Goal: Information Seeking & Learning: Learn about a topic

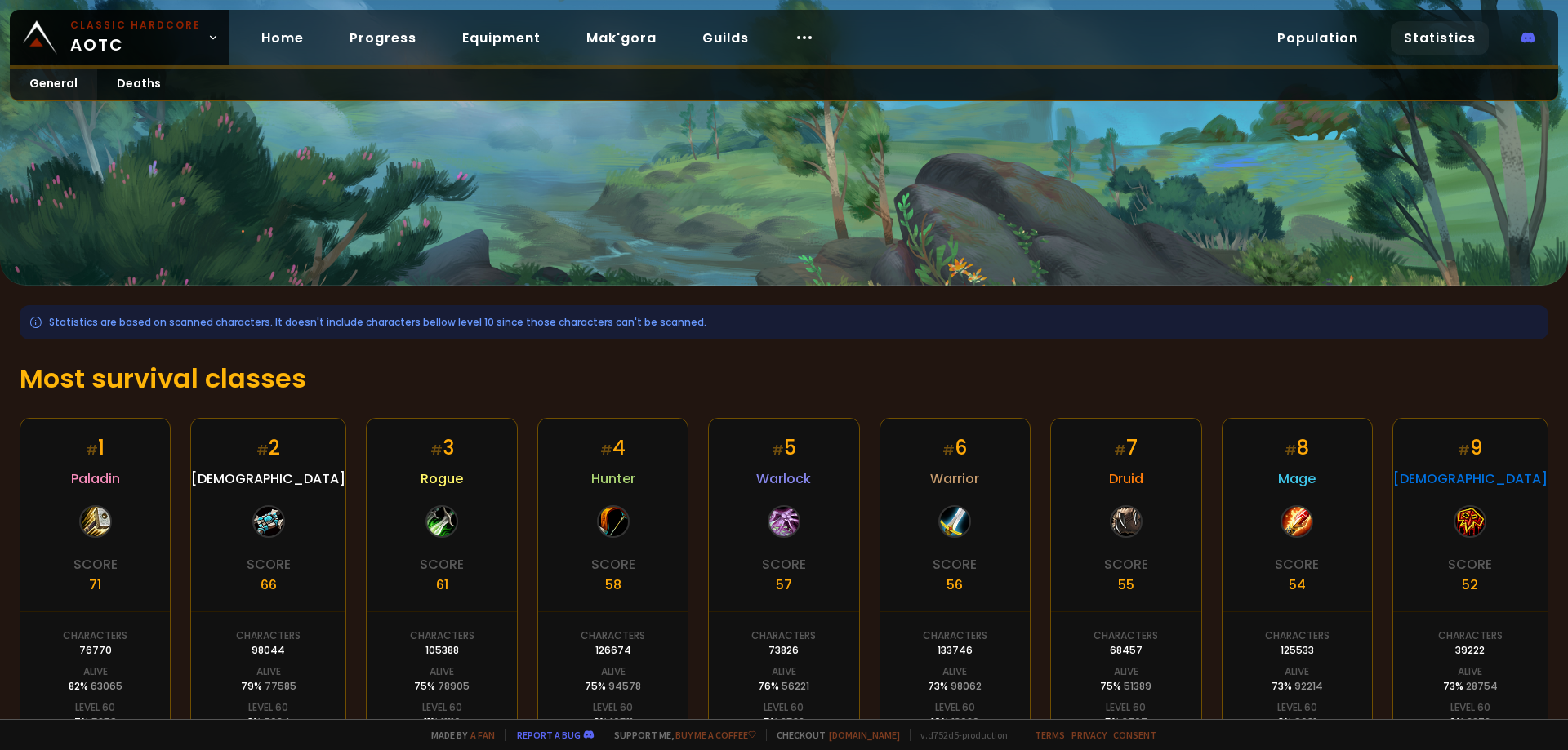
scroll to position [242, 0]
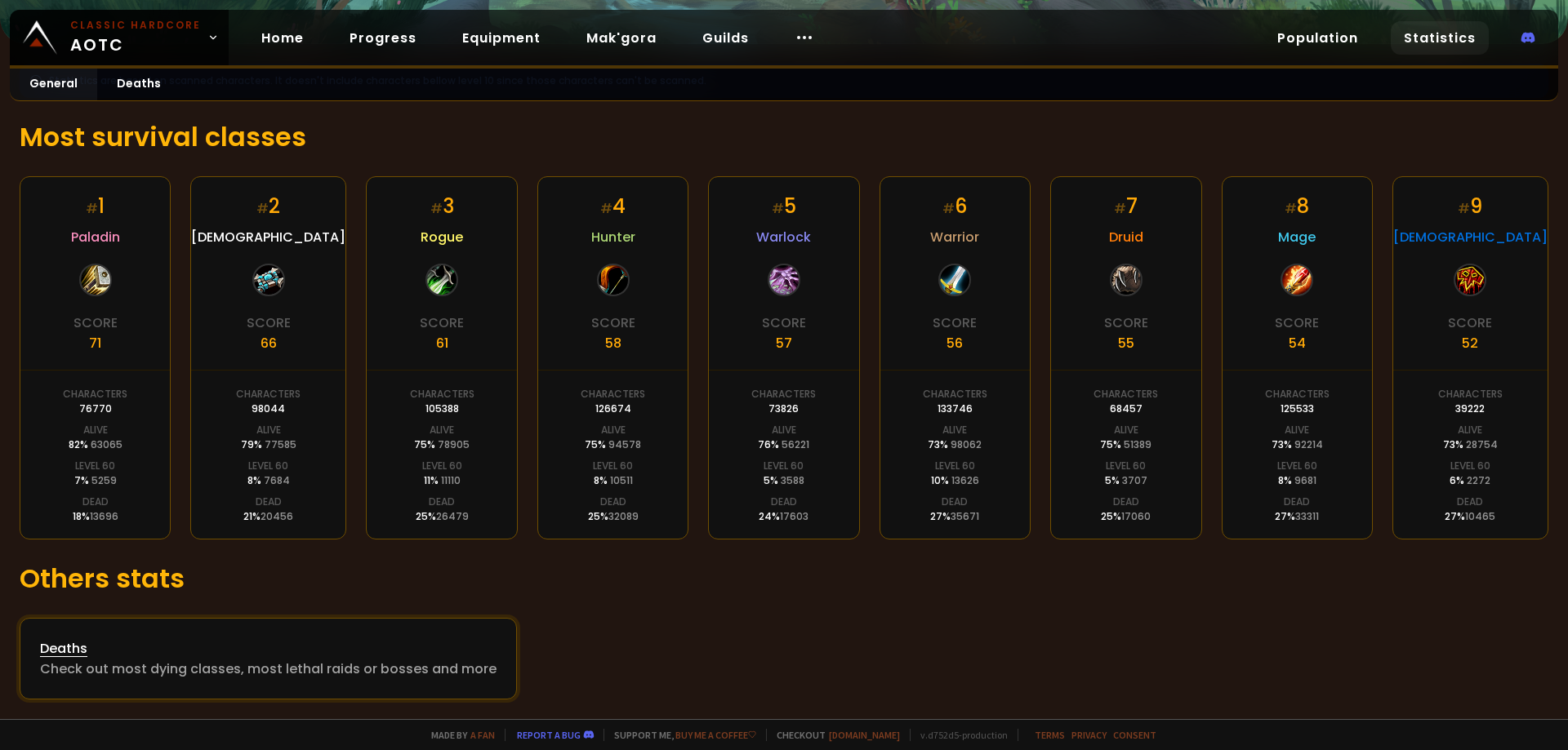
click at [66, 645] on div "Deaths" at bounding box center [268, 648] width 456 height 20
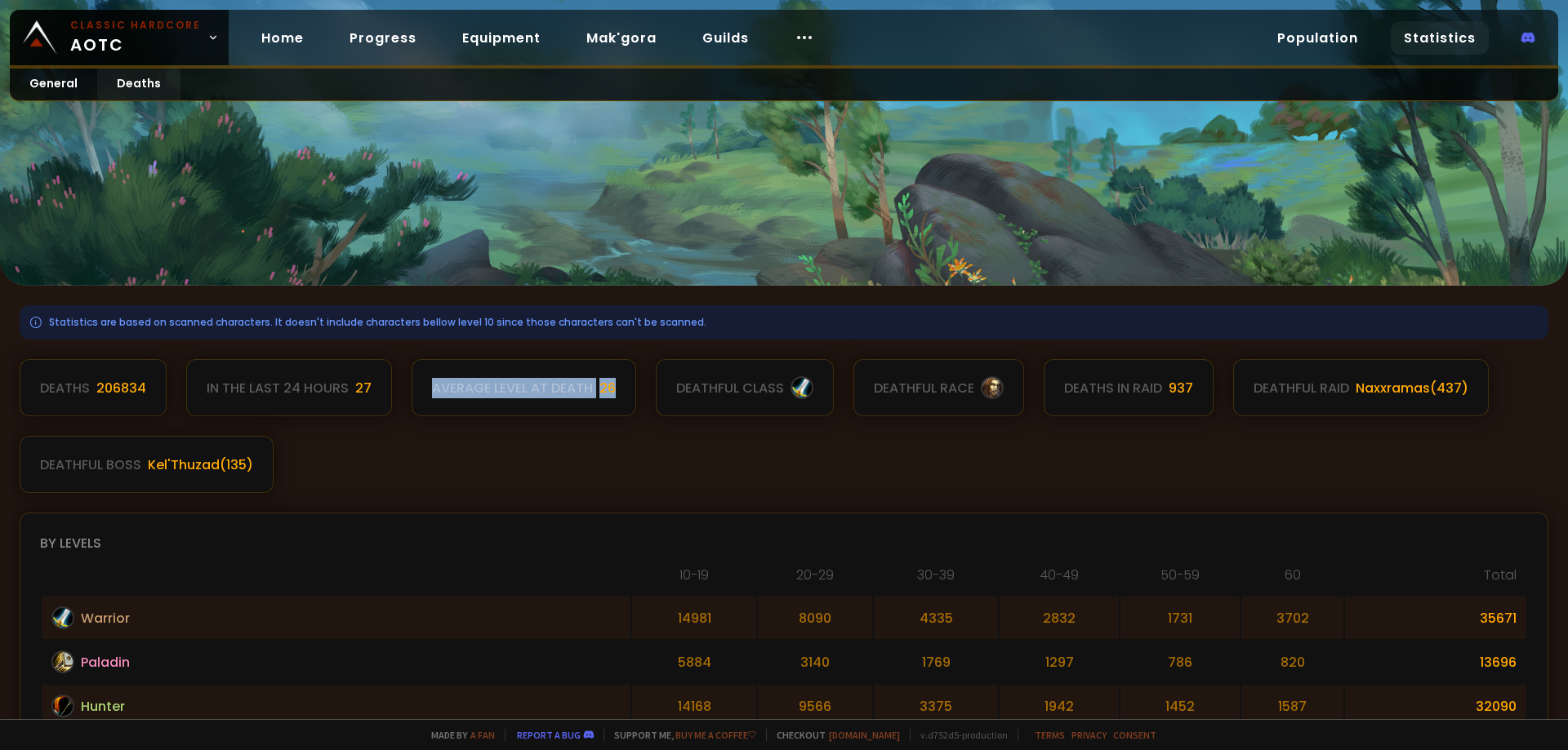
drag, startPoint x: 430, startPoint y: 380, endPoint x: 620, endPoint y: 397, distance: 190.8
click at [620, 397] on div "Average level at death 26" at bounding box center [524, 388] width 224 height 57
click at [637, 461] on div "Deaths 206834 In the last 24 hours 27 Average level at death 26 deathful class …" at bounding box center [784, 426] width 1529 height 134
click at [567, 464] on div "Deaths 206834 In the last 24 hours 27 Average level at death 26 deathful class …" at bounding box center [784, 426] width 1529 height 134
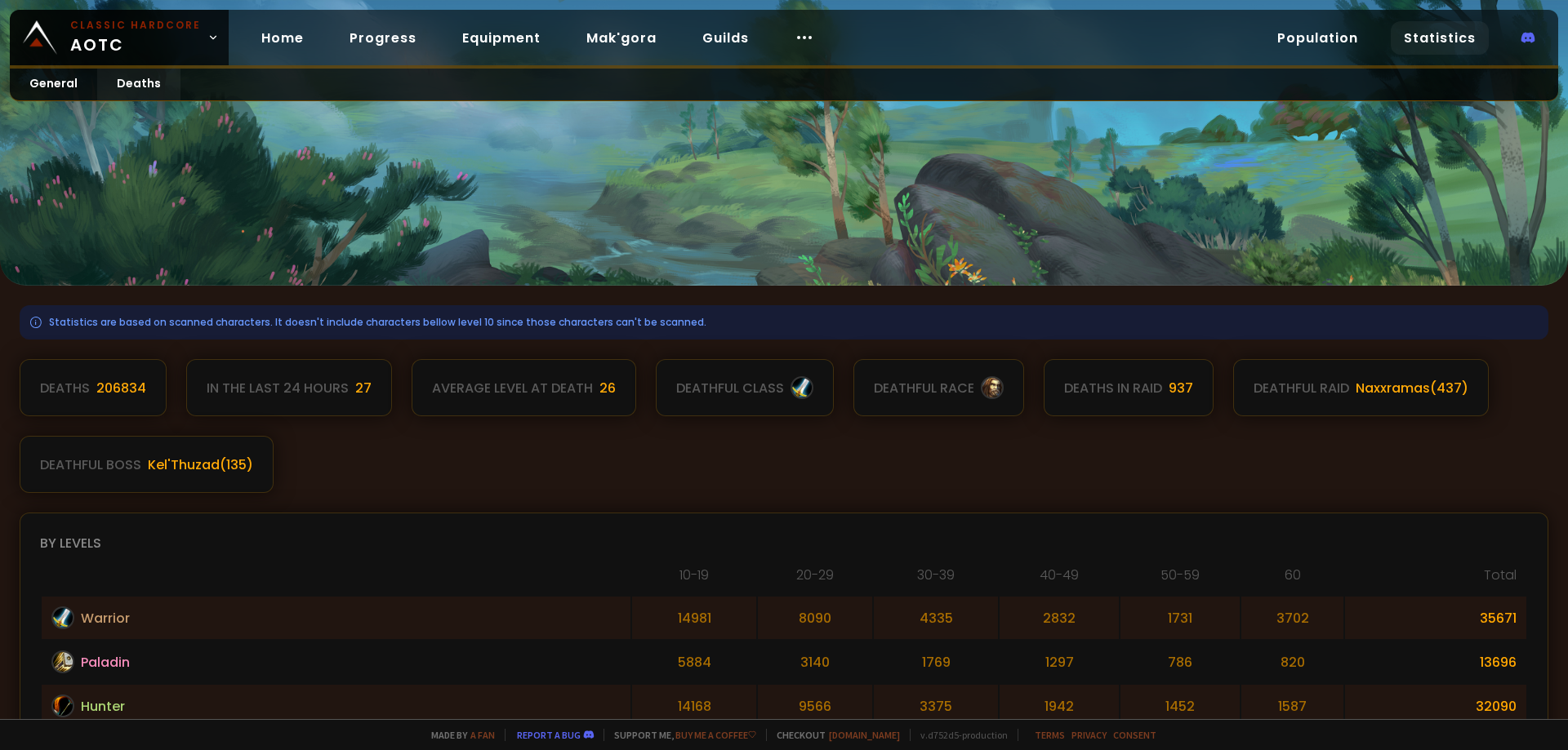
drag, startPoint x: 600, startPoint y: 595, endPoint x: 609, endPoint y: 108, distance: 487.1
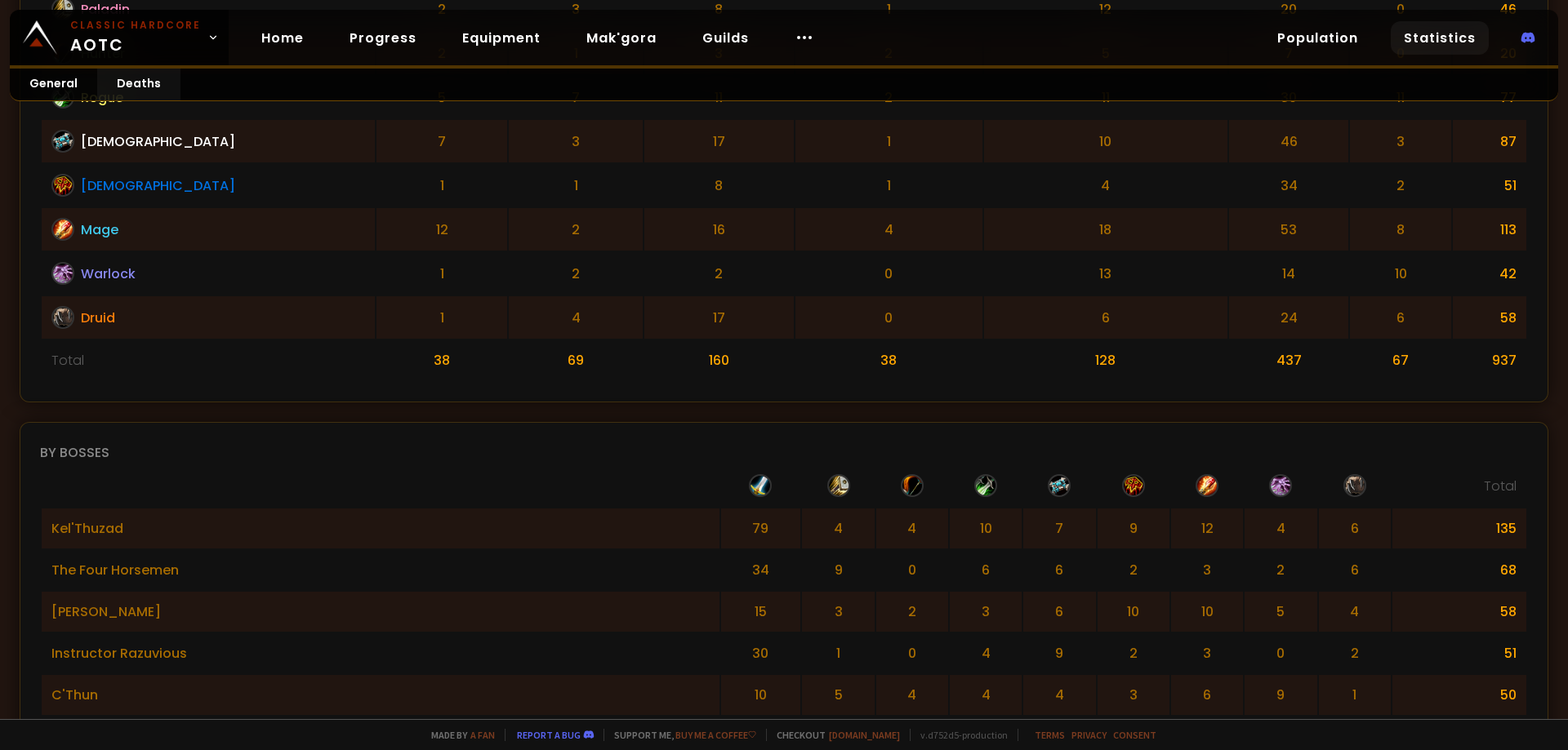
scroll to position [1225, 0]
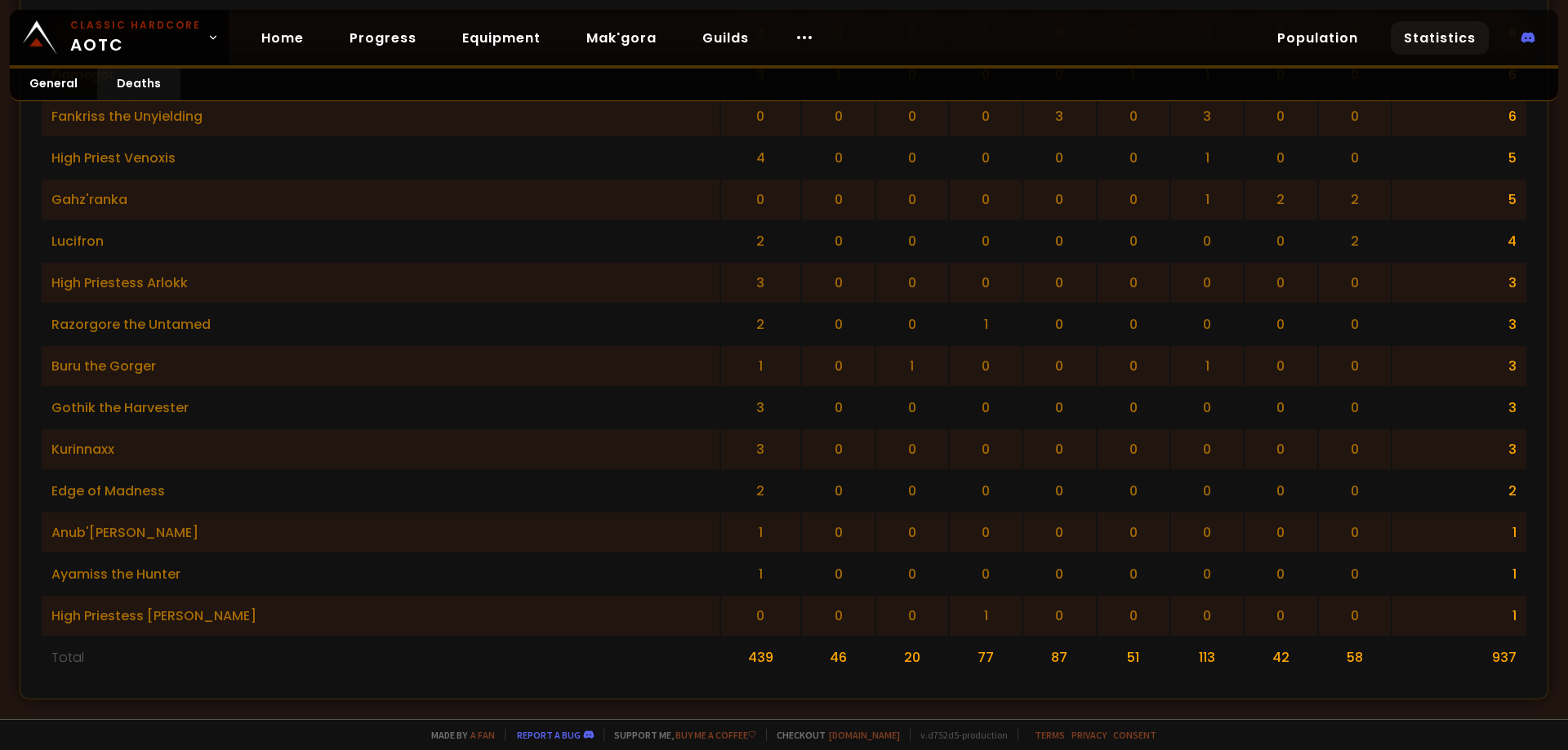
drag, startPoint x: 545, startPoint y: 306, endPoint x: 538, endPoint y: 570, distance: 264.1
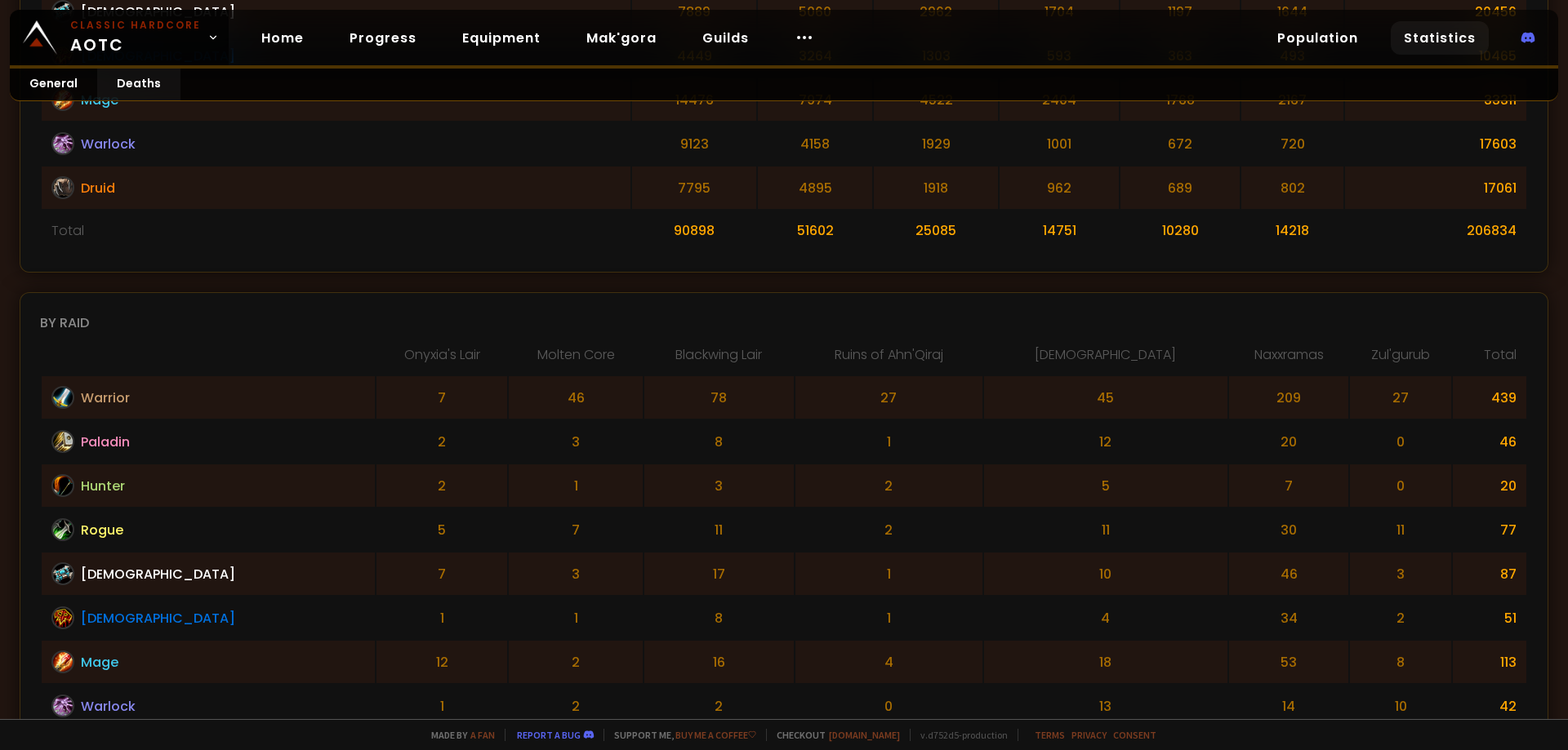
scroll to position [0, 0]
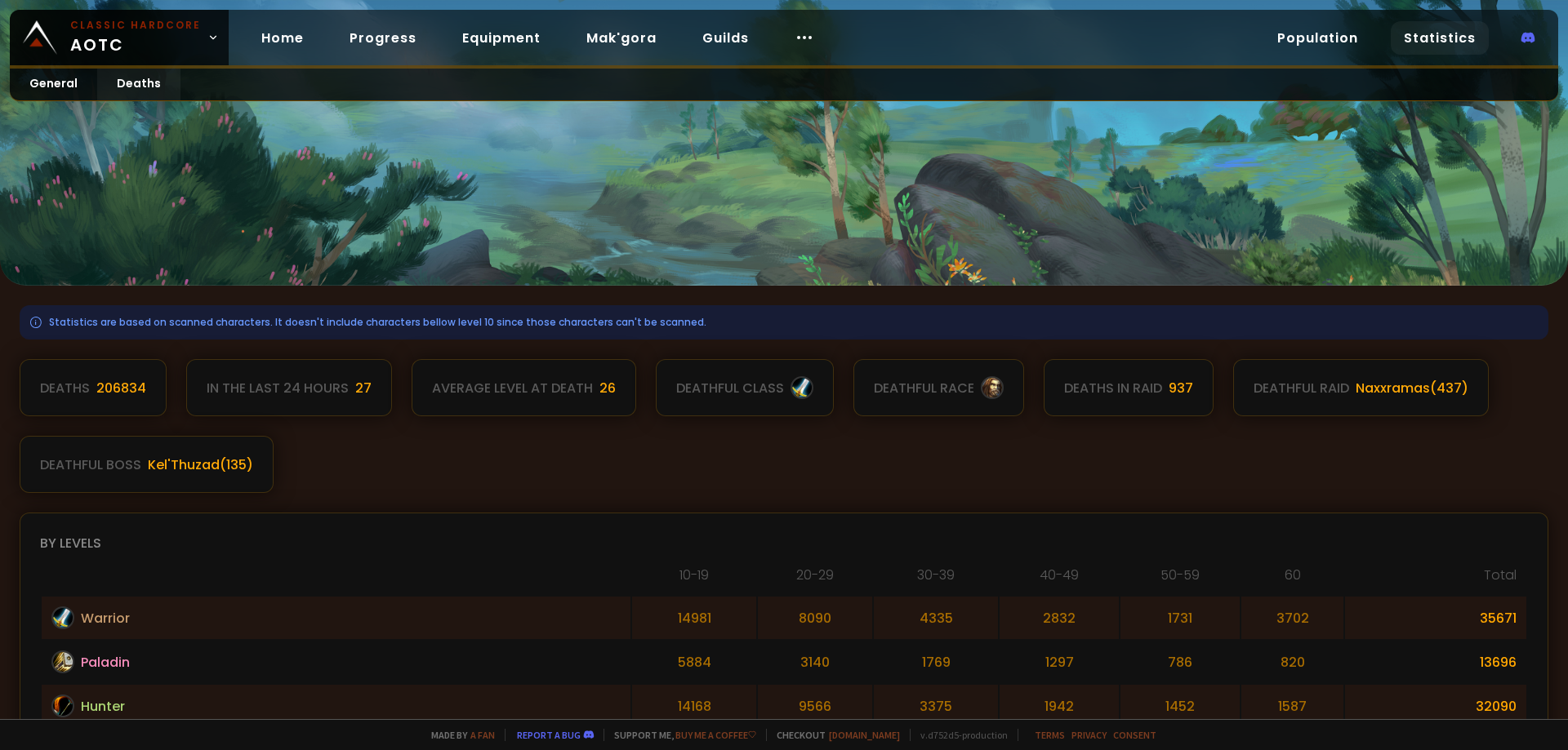
drag, startPoint x: 556, startPoint y: 598, endPoint x: 541, endPoint y: 316, distance: 282.4
click at [614, 35] on link "Mak'gora" at bounding box center [621, 38] width 97 height 34
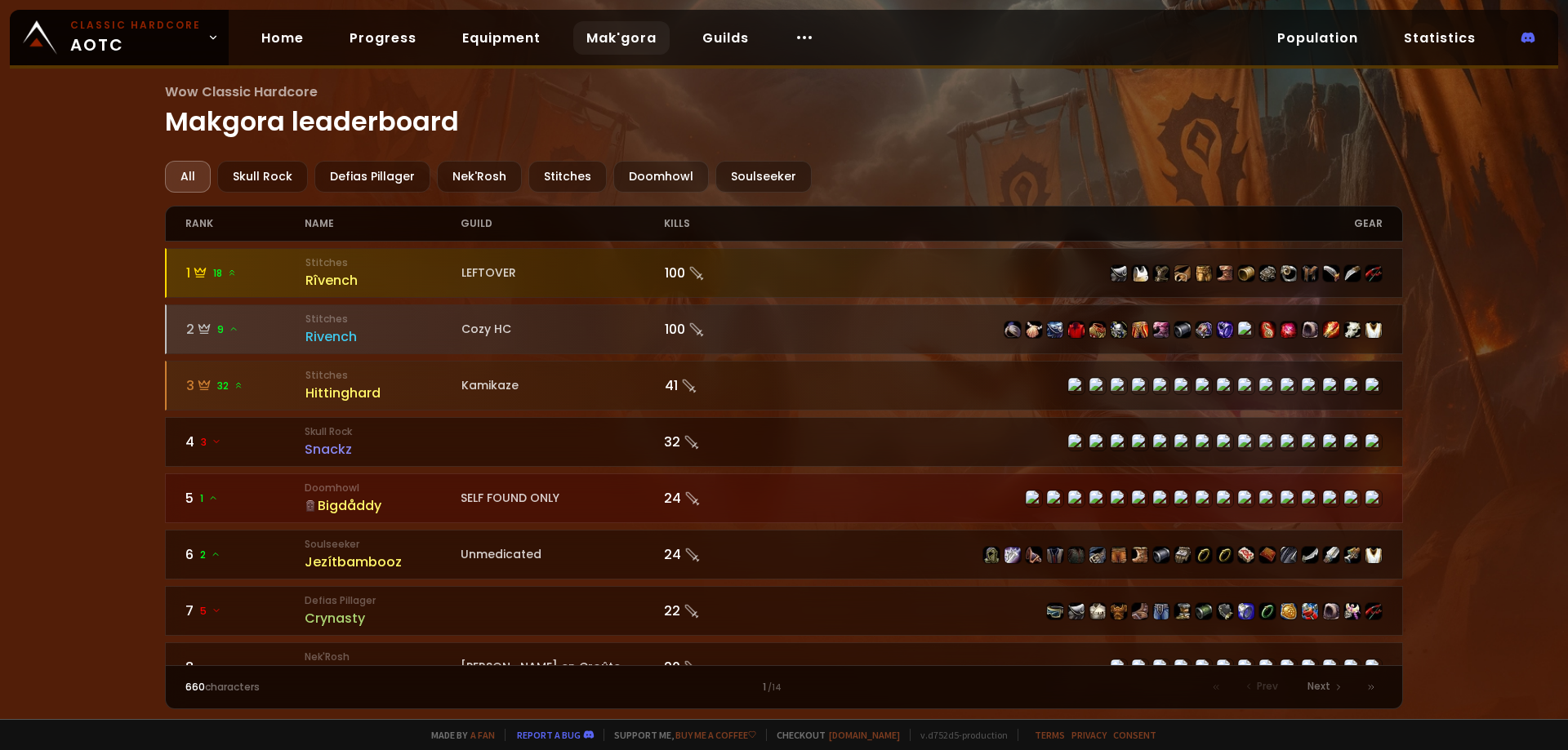
click at [8, 412] on div "Wow Classic Hardcore Makgora leaderboard All Skull Rock Defias Pillager Nek'Ros…" at bounding box center [784, 359] width 1568 height 719
click at [103, 391] on div "Wow Classic Hardcore Makgora leaderboard All Skull Rock Defias Pillager Nek'Ros…" at bounding box center [784, 359] width 1568 height 719
click at [45, 318] on div "Wow Classic Hardcore Makgora leaderboard All Skull Rock Defias Pillager Nek'Ros…" at bounding box center [784, 359] width 1568 height 719
click at [45, 317] on div "Wow Classic Hardcore Makgora leaderboard All Skull Rock Defias Pillager Nek'Ros…" at bounding box center [784, 359] width 1568 height 719
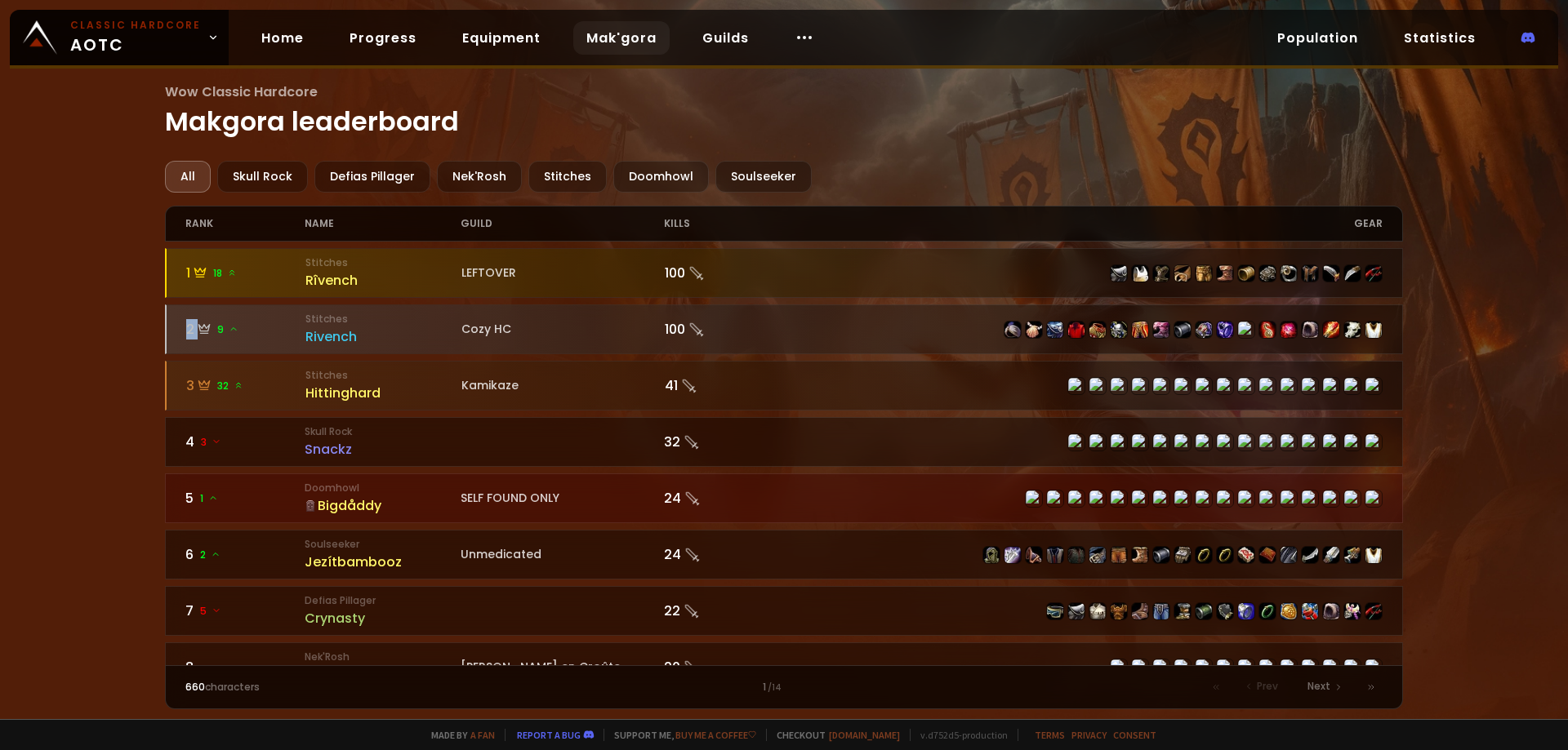
click at [46, 317] on div "Wow Classic Hardcore Makgora leaderboard All Skull Rock Defias Pillager Nek'Ros…" at bounding box center [784, 359] width 1568 height 719
click at [51, 301] on div "Wow Classic Hardcore Makgora leaderboard All Skull Rock Defias Pillager Nek'Ros…" at bounding box center [784, 359] width 1568 height 719
click at [51, 302] on div "Wow Classic Hardcore Makgora leaderboard All Skull Rock Defias Pillager Nek'Ros…" at bounding box center [784, 359] width 1568 height 719
click at [0, 207] on div "Wow Classic Hardcore Makgora leaderboard All Skull Rock Defias Pillager Nek'Ros…" at bounding box center [784, 359] width 1568 height 719
click at [277, 42] on link "Home" at bounding box center [283, 38] width 69 height 34
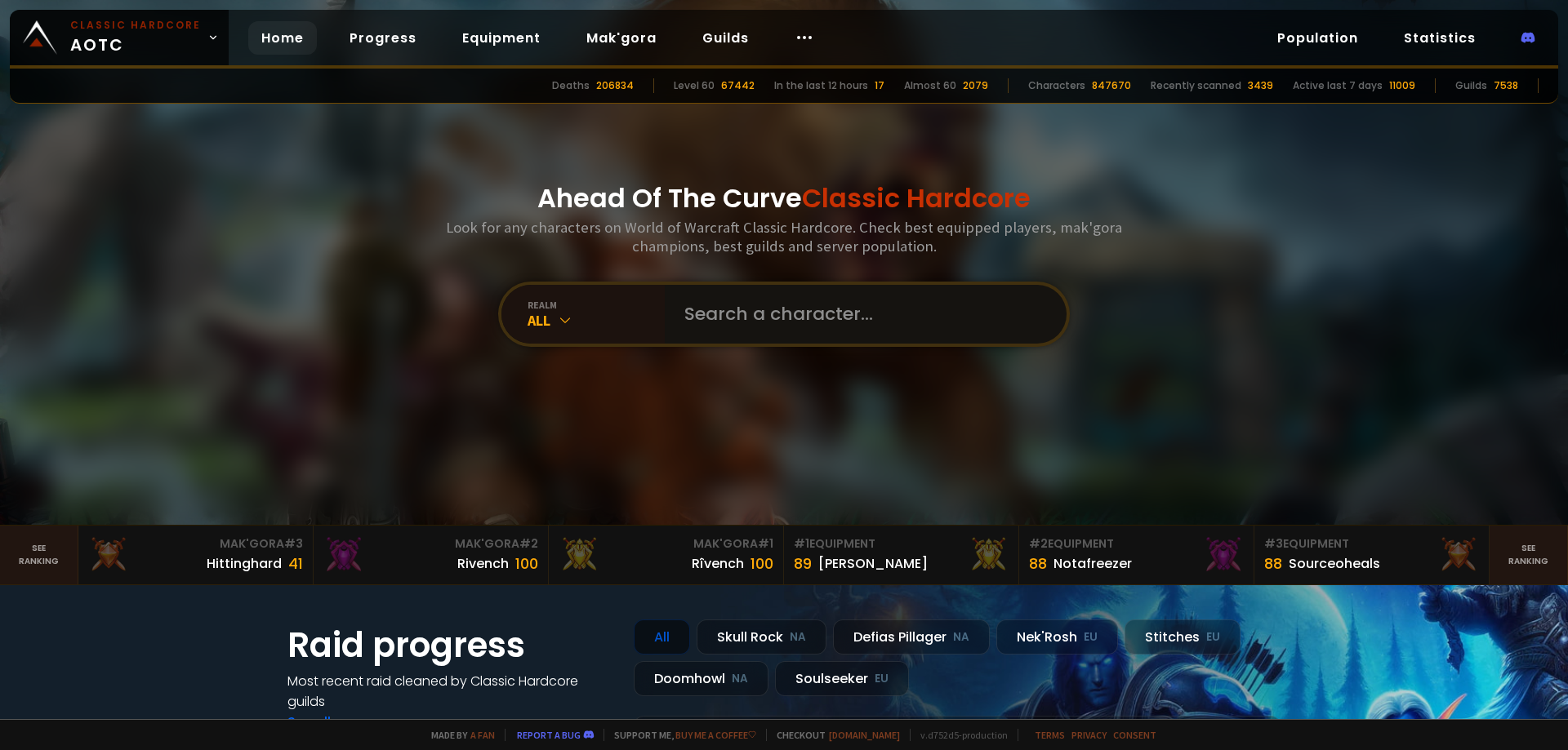
drag, startPoint x: 783, startPoint y: 310, endPoint x: 774, endPoint y: 314, distance: 9.8
click at [782, 310] on input "text" at bounding box center [860, 314] width 372 height 59
type input "downswing"
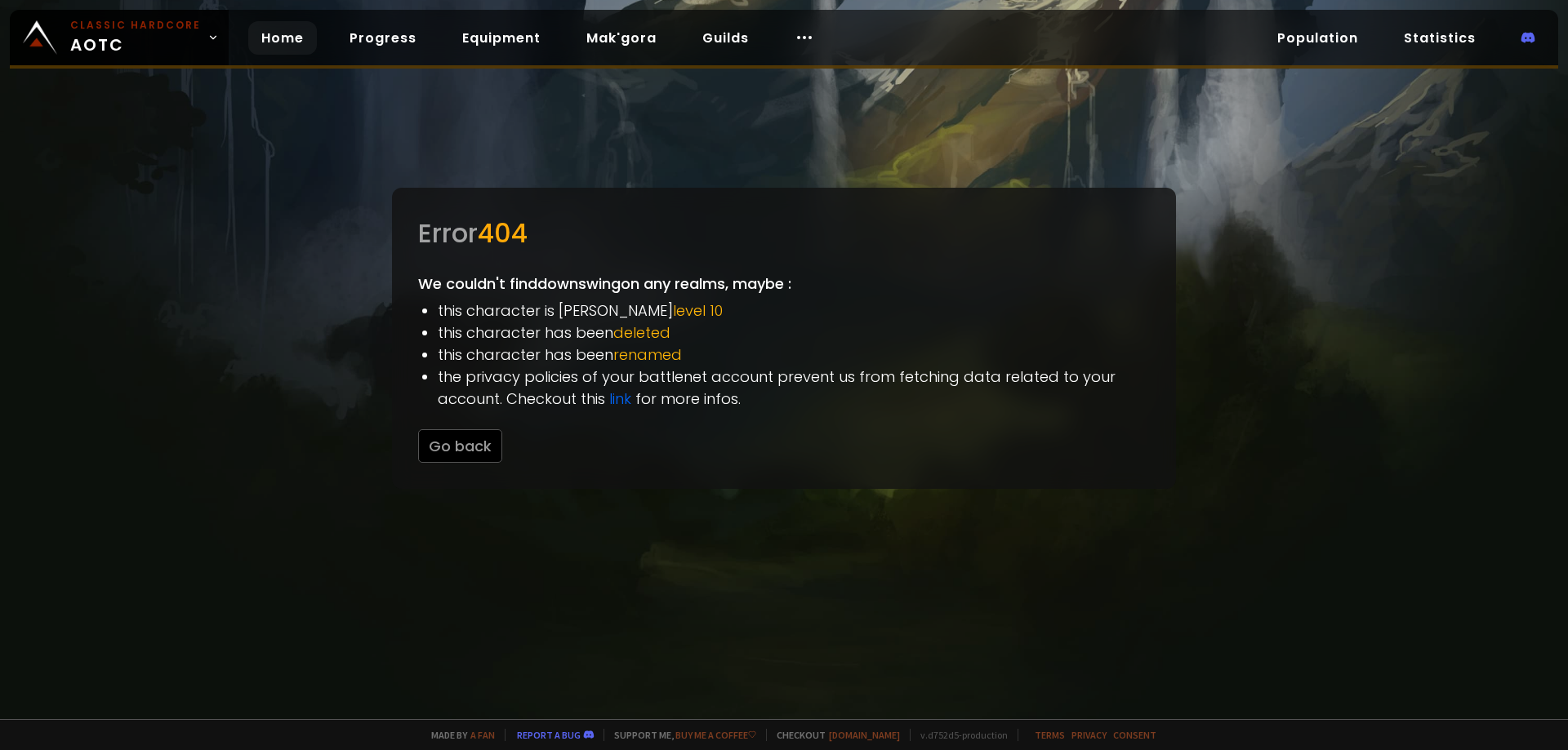
click at [275, 49] on link "Home" at bounding box center [283, 38] width 69 height 34
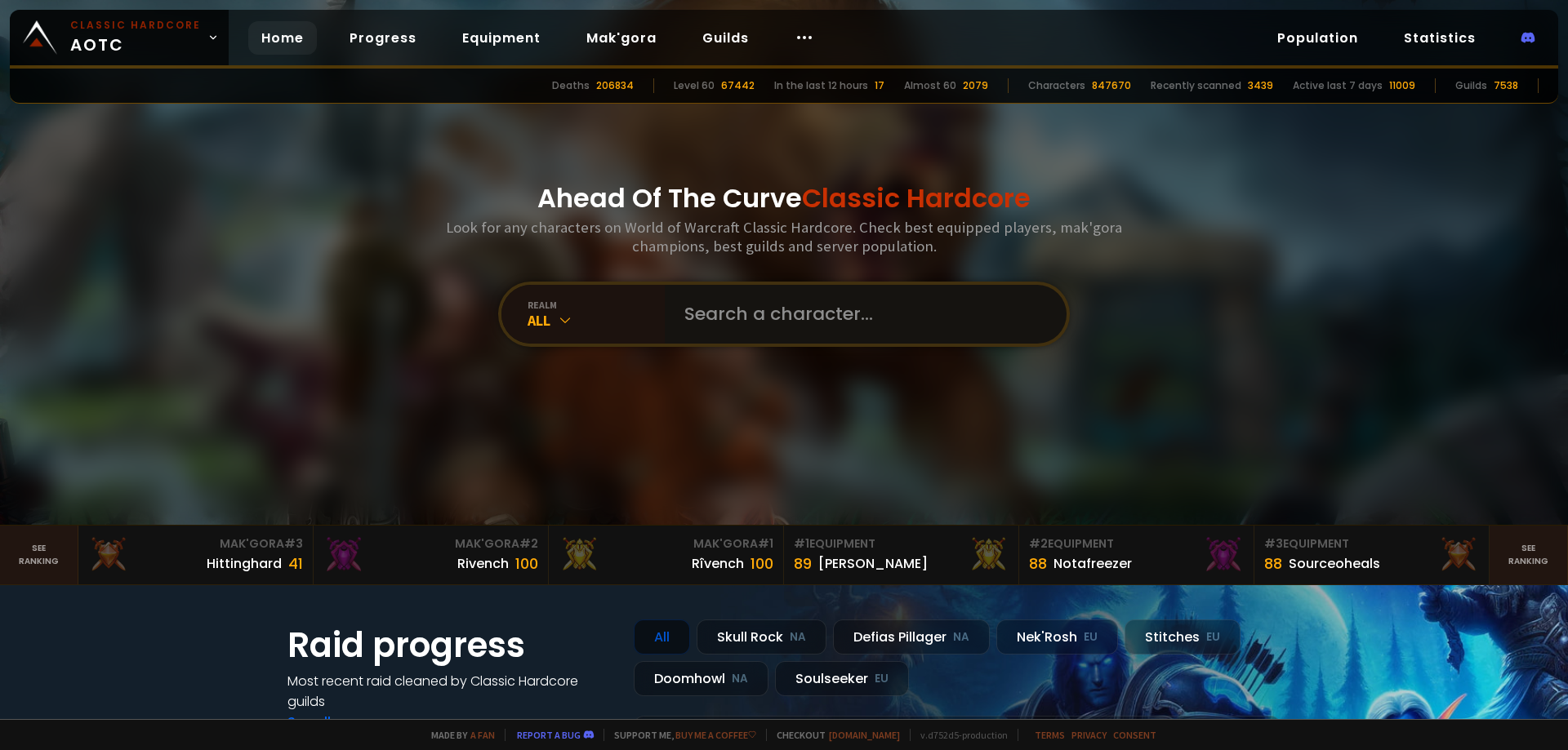
click at [757, 336] on input "text" at bounding box center [860, 314] width 372 height 59
click at [371, 48] on link "Progress" at bounding box center [382, 38] width 93 height 34
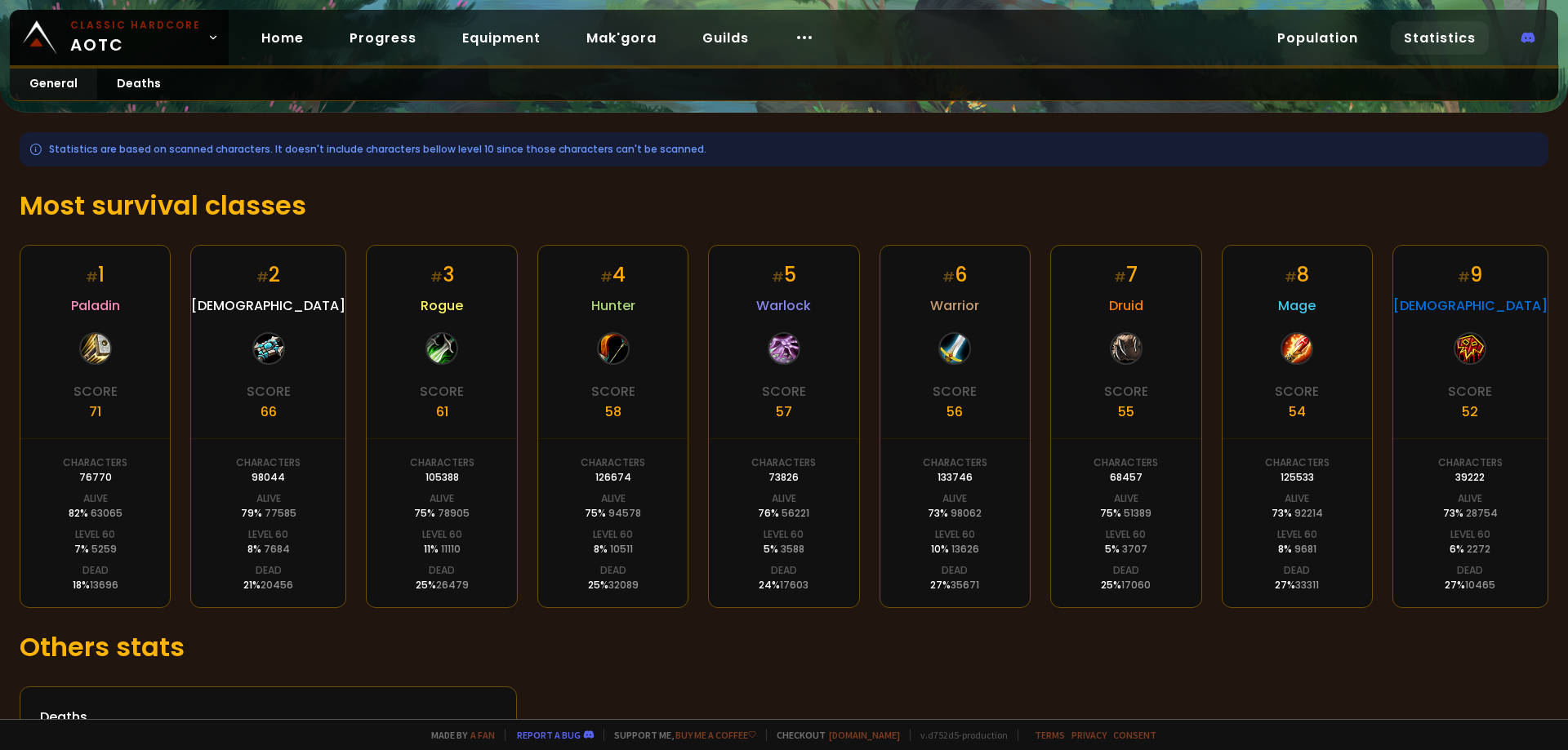
scroll to position [242, 0]
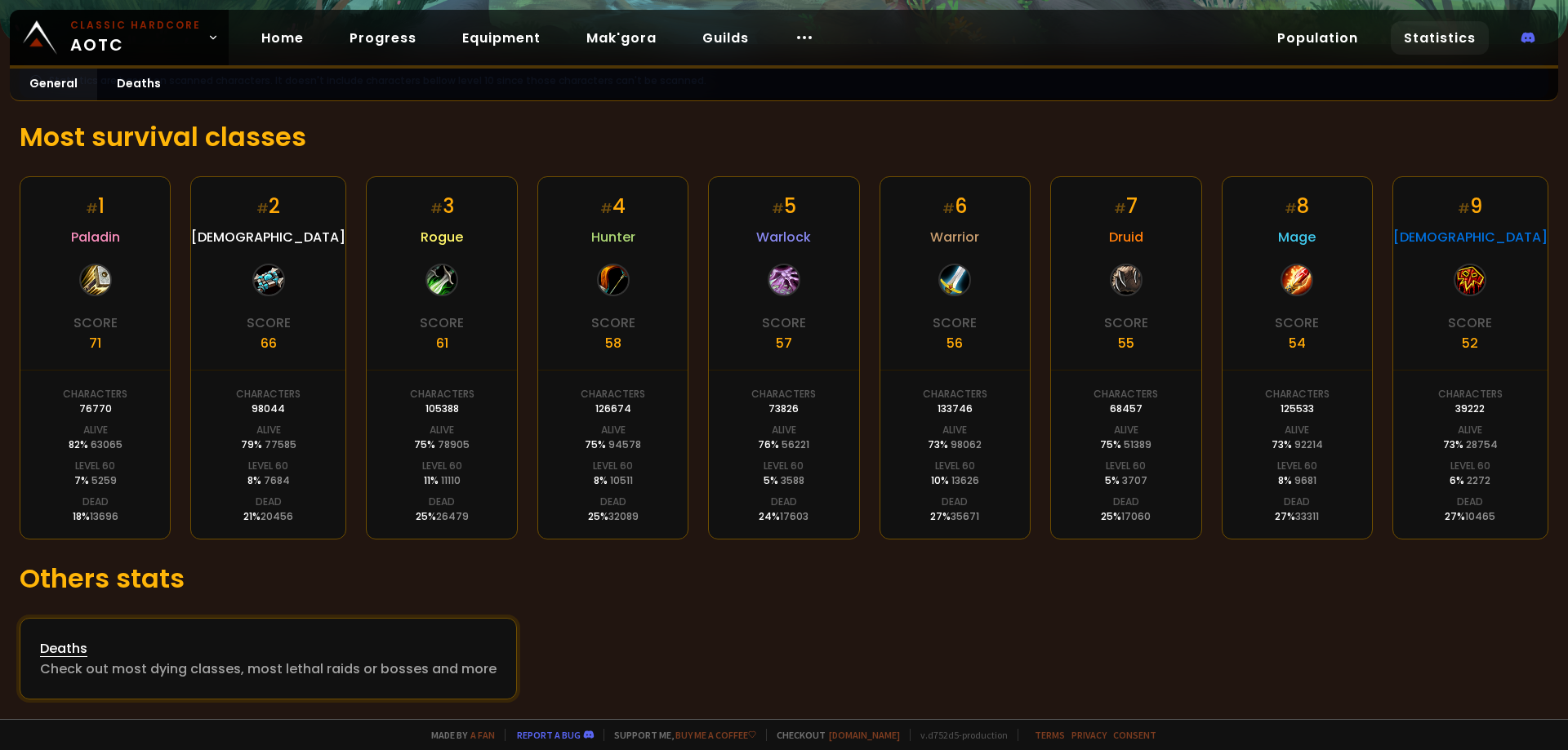
click at [45, 654] on div "Deaths" at bounding box center [268, 648] width 456 height 20
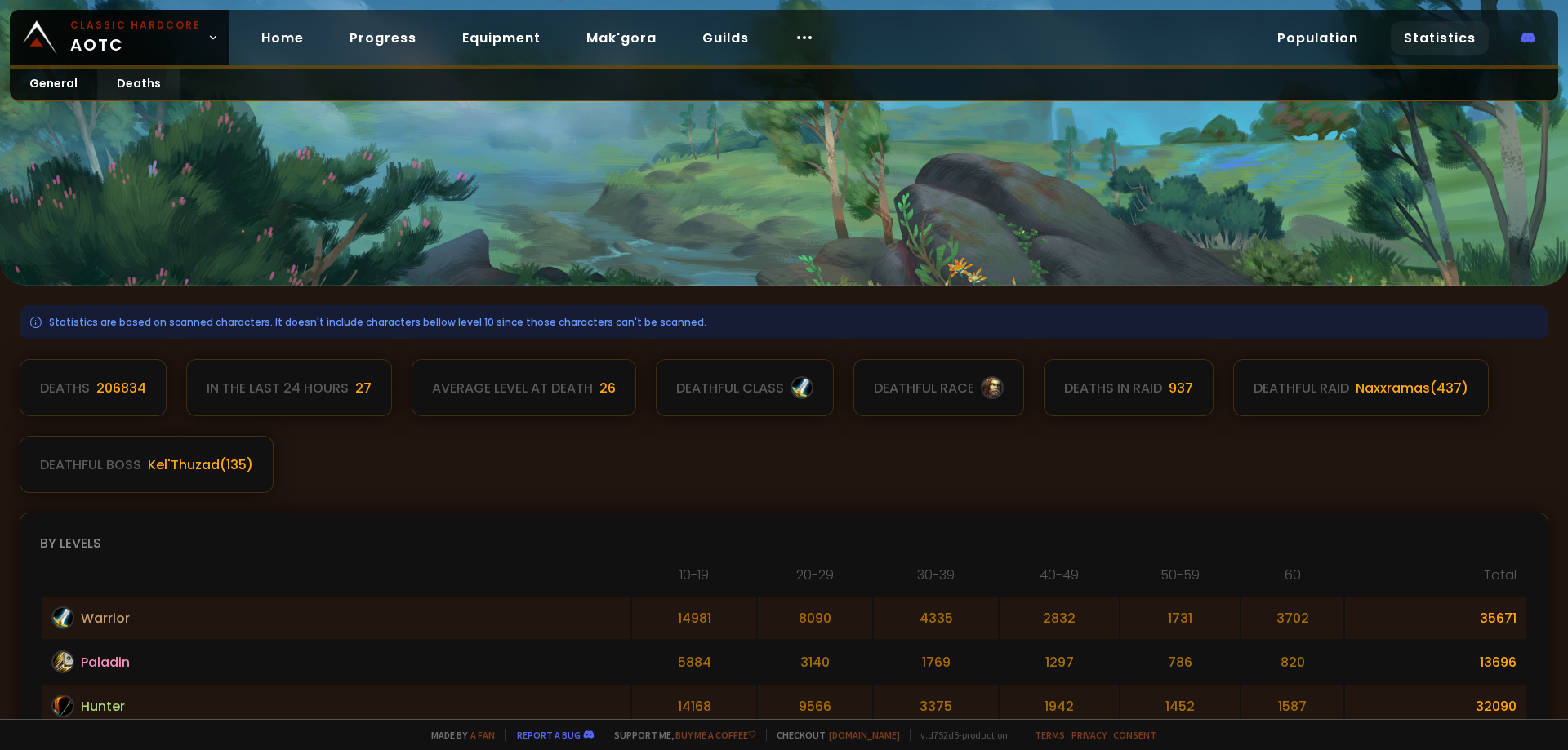
drag, startPoint x: 67, startPoint y: 1, endPoint x: 467, endPoint y: 244, distance: 468.0
click at [467, 244] on div at bounding box center [784, 143] width 1568 height 286
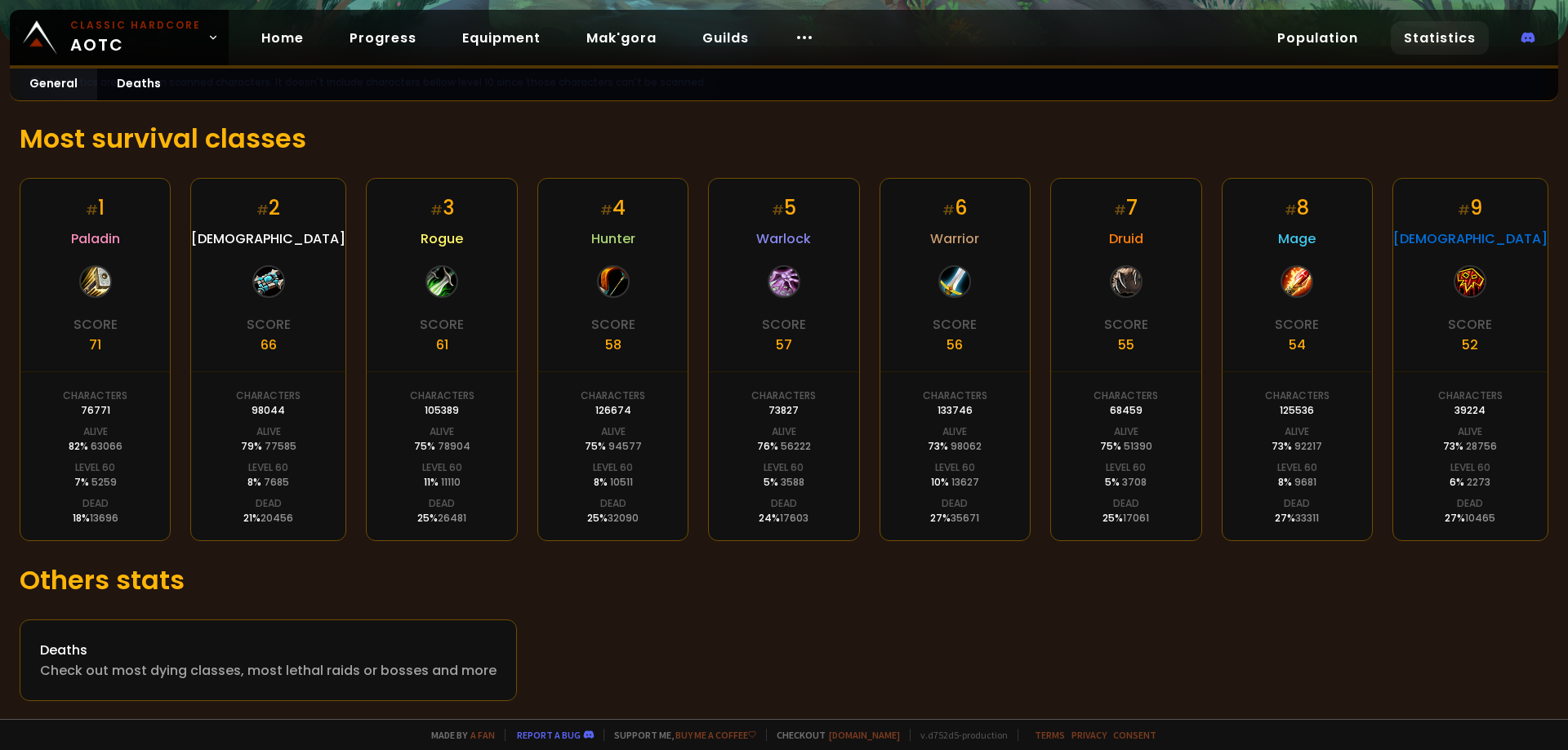
scroll to position [242, 0]
click at [297, 642] on div "Deaths" at bounding box center [268, 648] width 456 height 20
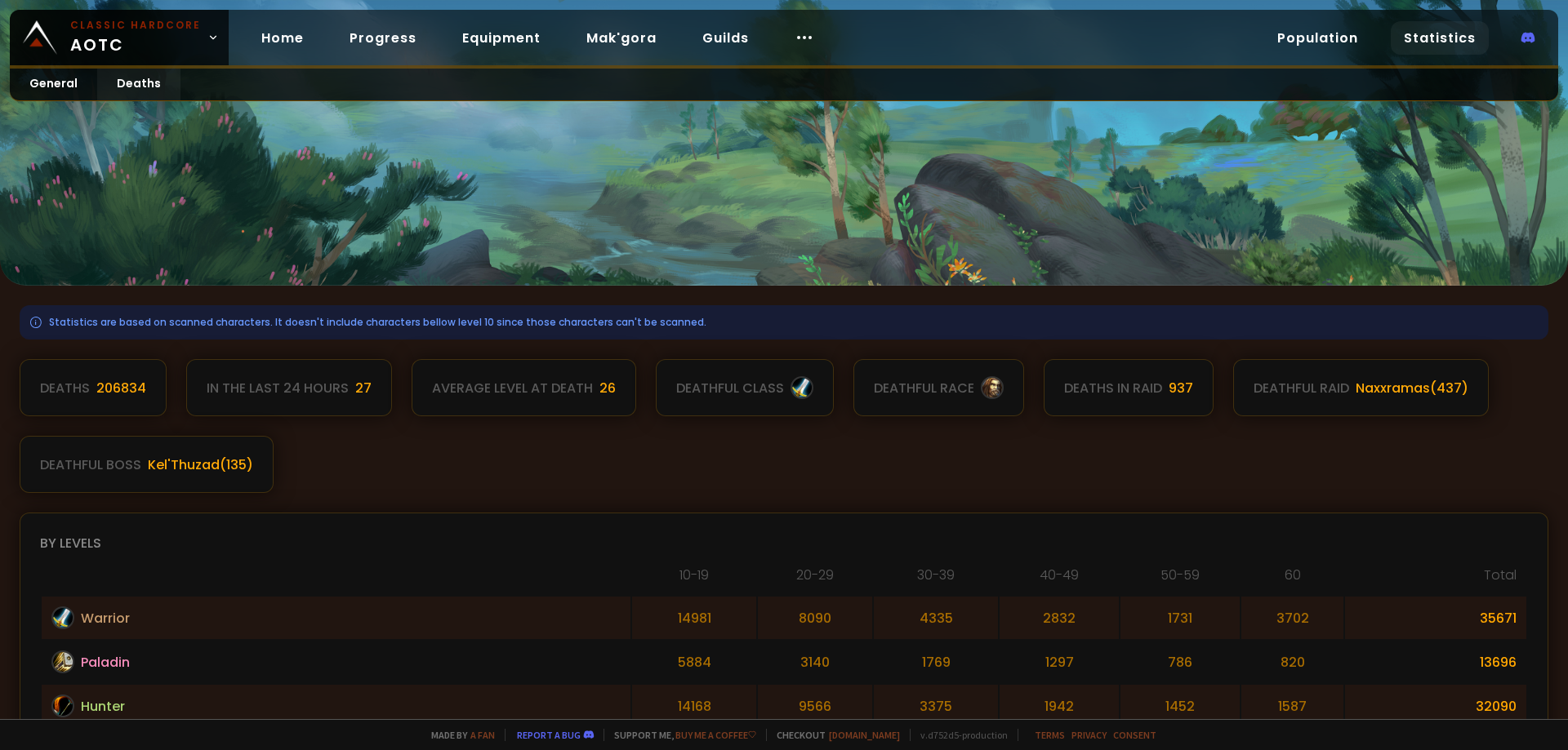
drag, startPoint x: 28, startPoint y: 606, endPoint x: 7, endPoint y: 282, distance: 324.7
click at [875, 462] on div "Deaths 206834 In the last 24 hours 27 Average level at death 26 deathful class …" at bounding box center [784, 426] width 1529 height 134
click at [874, 462] on div "Deaths 206834 In the last 24 hours 27 Average level at death 26 deathful class …" at bounding box center [784, 426] width 1529 height 134
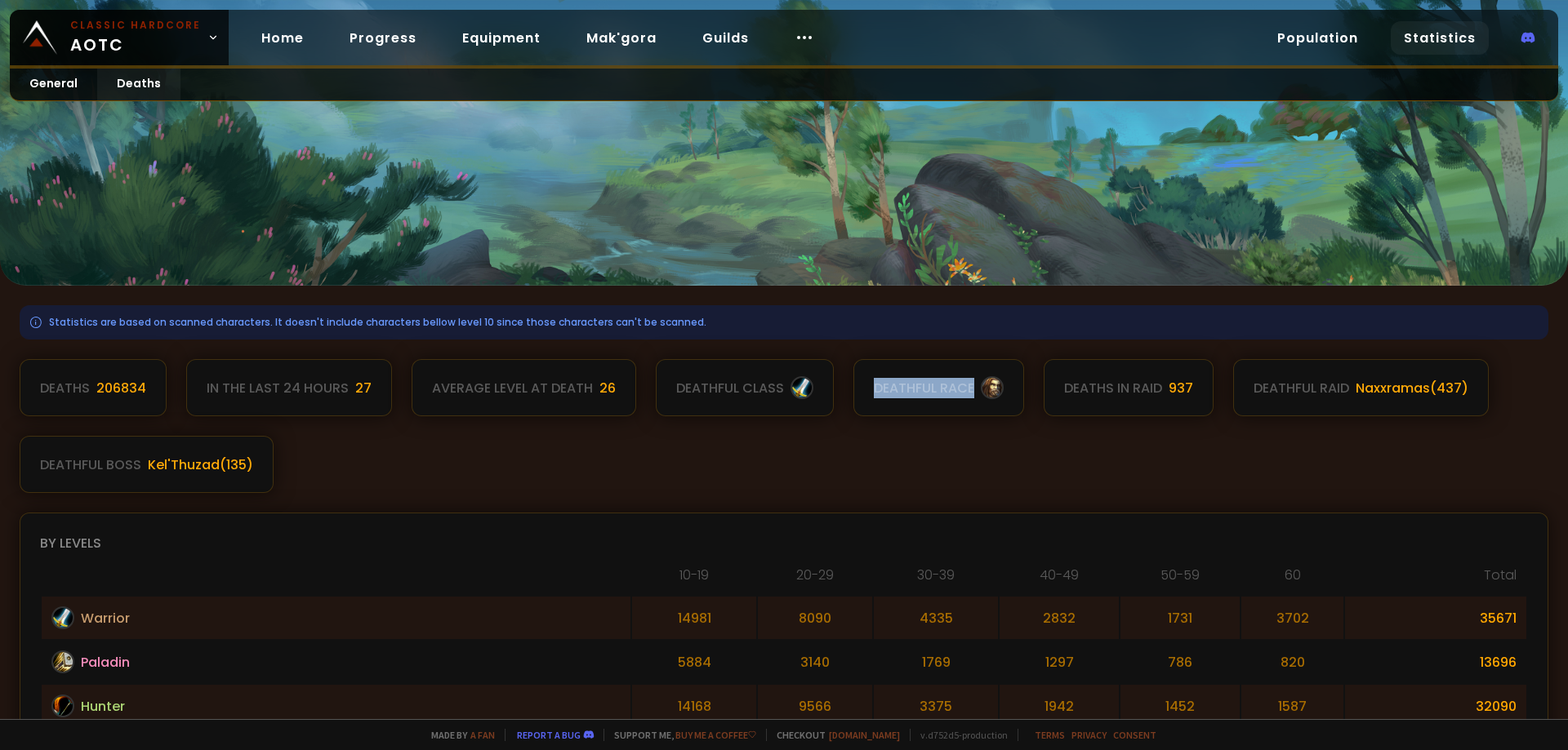
click at [874, 462] on div "Deaths 206834 In the last 24 hours 27 Average level at death 26 deathful class …" at bounding box center [784, 426] width 1529 height 134
click at [237, 233] on div at bounding box center [784, 143] width 1568 height 286
